Goal: Task Accomplishment & Management: Complete application form

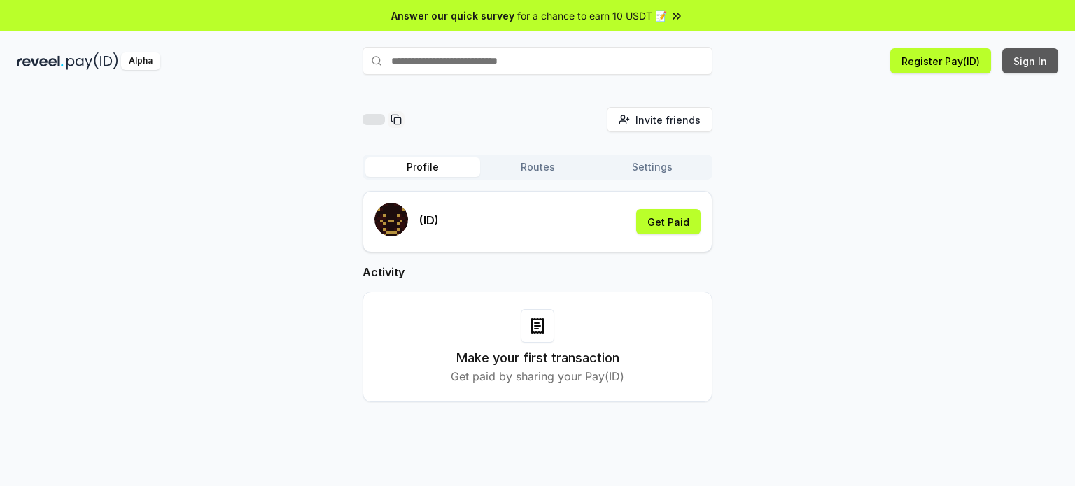
click at [1016, 61] on button "Sign In" at bounding box center [1030, 60] width 56 height 25
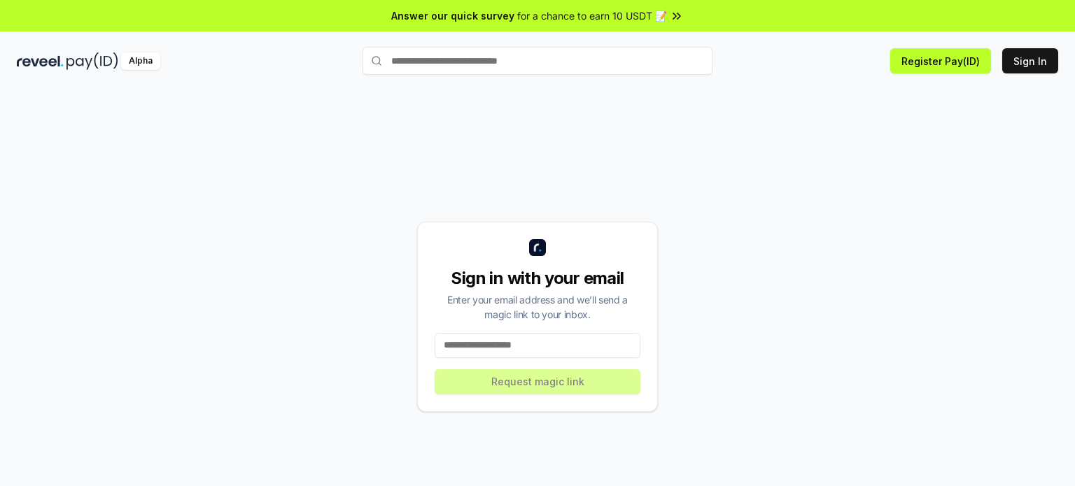
click at [589, 344] on input at bounding box center [537, 345] width 206 height 25
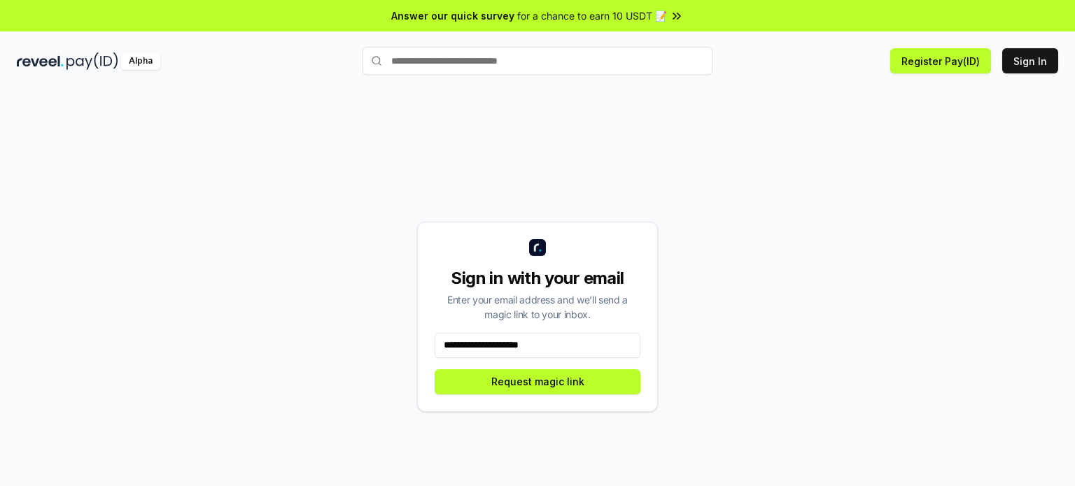
type input "**********"
click at [484, 383] on button "Request magic link" at bounding box center [537, 381] width 206 height 25
